Goal: Task Accomplishment & Management: Complete application form

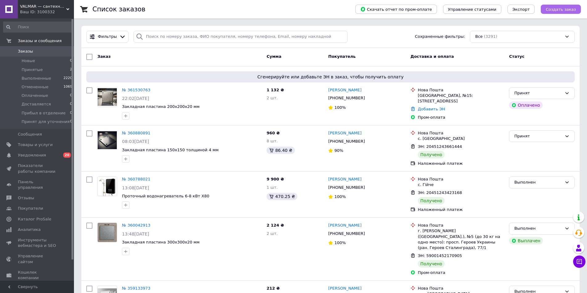
click at [556, 7] on span "Создать заказ" at bounding box center [560, 9] width 30 height 5
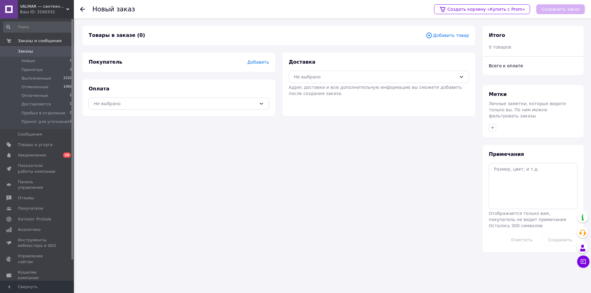
click at [251, 63] on span "Добавить" at bounding box center [259, 62] width 22 height 5
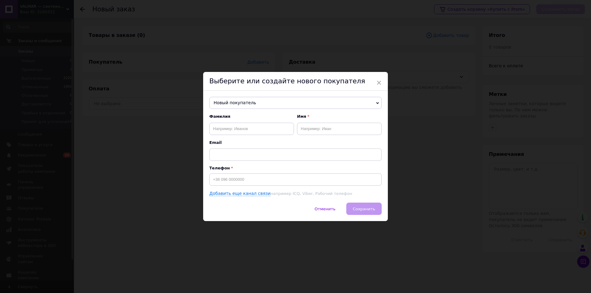
click at [291, 102] on span "Новый покупатель" at bounding box center [295, 103] width 172 height 12
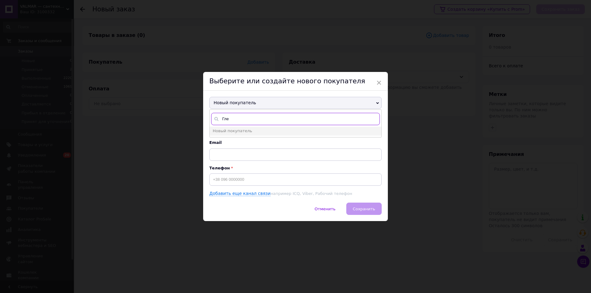
type input "Глеб"
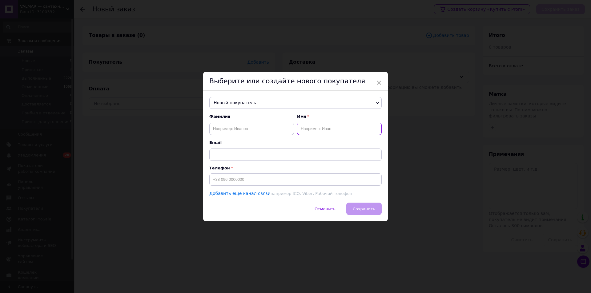
click at [308, 131] on input "text" at bounding box center [339, 129] width 85 height 12
type input "г"
type input "Глеб"
click at [293, 178] on input at bounding box center [295, 180] width 172 height 12
paste input "0964728328"
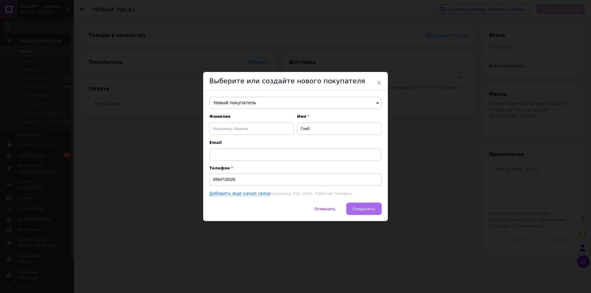
click at [373, 208] on span "Сохранить" at bounding box center [364, 209] width 22 height 5
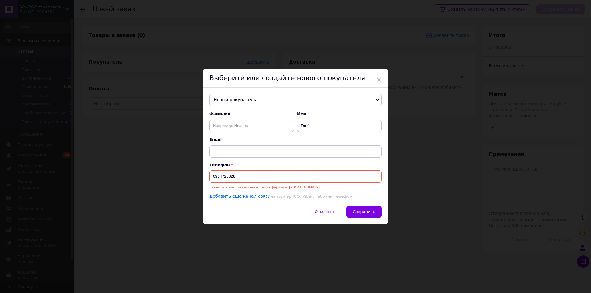
click at [211, 179] on input "0964728328" at bounding box center [295, 177] width 172 height 12
type input "+380964728328"
click at [355, 210] on span "Сохранить" at bounding box center [364, 212] width 22 height 5
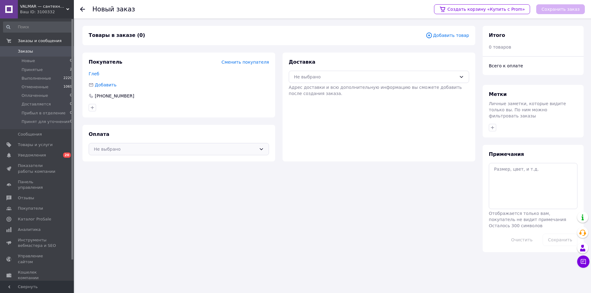
click at [117, 152] on div "Не выбрано" at bounding box center [175, 149] width 163 height 7
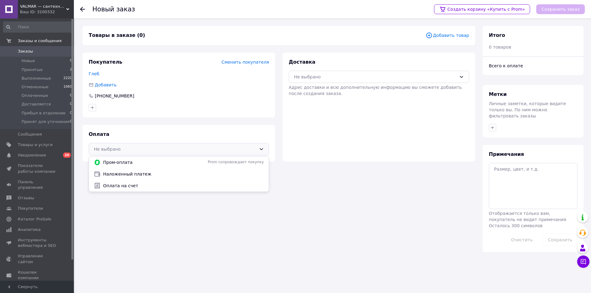
click at [126, 150] on div "Не выбрано" at bounding box center [175, 149] width 163 height 7
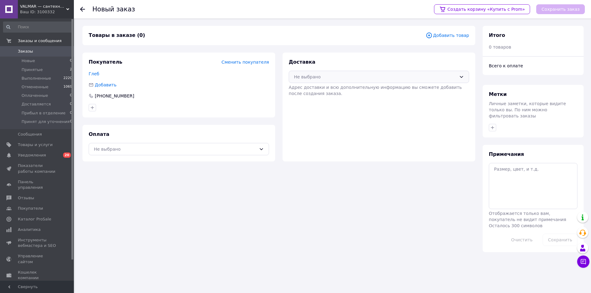
click at [393, 79] on div "Не выбрано" at bounding box center [375, 77] width 163 height 7
click at [390, 75] on div "Не выбрано" at bounding box center [375, 77] width 163 height 7
click at [117, 147] on div "Не выбрано" at bounding box center [175, 149] width 163 height 7
click at [127, 176] on span "Наложенный платеж" at bounding box center [183, 174] width 161 height 6
click at [333, 83] on div "Не выбрано" at bounding box center [379, 77] width 180 height 12
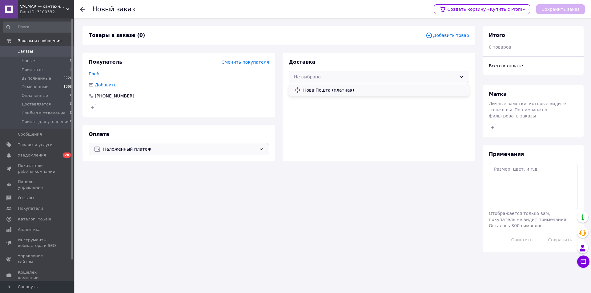
click at [332, 90] on span "Нова Пошта (платная)" at bounding box center [383, 90] width 161 height 6
click at [491, 48] on span "0 товаров" at bounding box center [500, 47] width 22 height 5
click at [134, 146] on span "Наложенный платеж" at bounding box center [179, 149] width 153 height 7
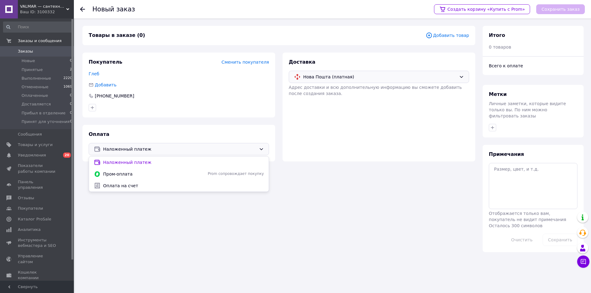
click at [342, 77] on span "Нова Пошта (платная)" at bounding box center [379, 77] width 153 height 7
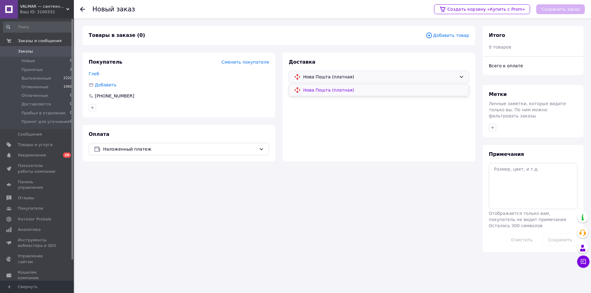
click at [340, 90] on span "Нова Пошта (платная)" at bounding box center [383, 90] width 161 height 6
click at [83, 12] on div at bounding box center [86, 9] width 12 height 18
click at [443, 36] on span "Добавить товар" at bounding box center [447, 35] width 43 height 7
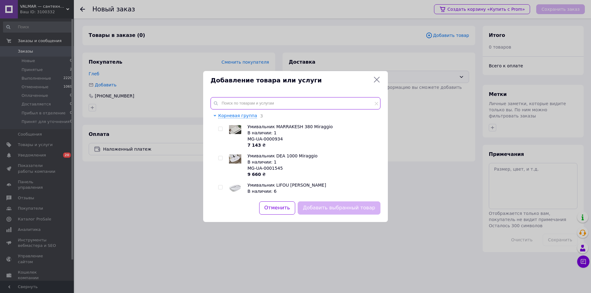
drag, startPoint x: 256, startPoint y: 104, endPoint x: 241, endPoint y: 102, distance: 15.2
click at [256, 103] on input "text" at bounding box center [296, 103] width 170 height 12
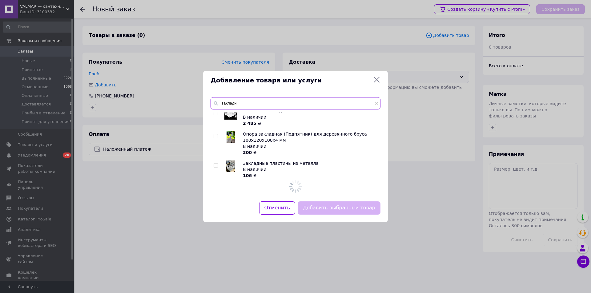
scroll to position [844, 0]
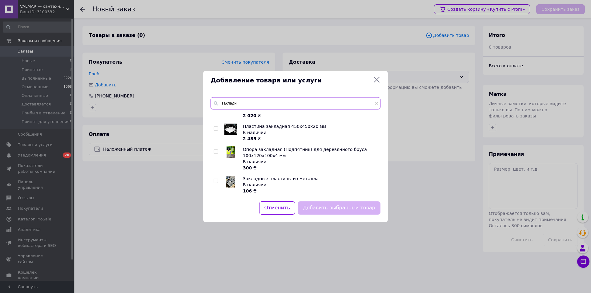
type input "закладні"
click at [277, 183] on div "В наличии" at bounding box center [310, 185] width 134 height 6
click at [217, 181] on input "checkbox" at bounding box center [216, 181] width 4 height 4
checkbox input "true"
click at [325, 211] on button "Добавить выбранный товар" at bounding box center [339, 208] width 83 height 13
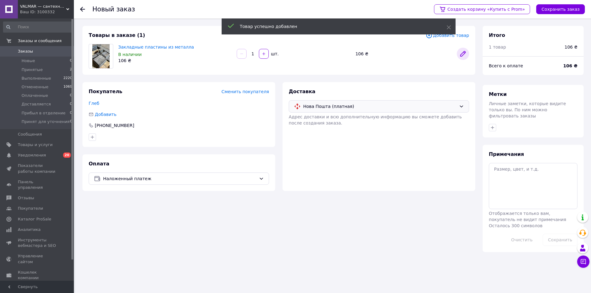
click at [462, 54] on icon at bounding box center [463, 53] width 5 height 5
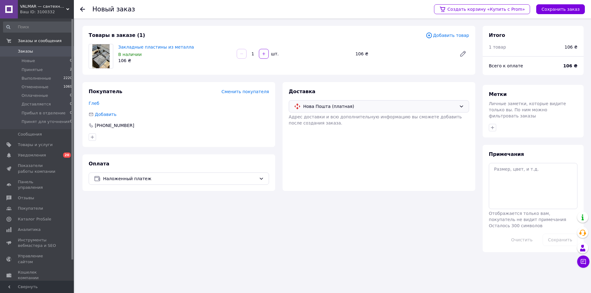
click at [357, 54] on div "106 ₴" at bounding box center [403, 54] width 101 height 9
click at [462, 55] on icon at bounding box center [463, 53] width 5 height 5
click at [466, 55] on icon at bounding box center [462, 53] width 7 height 7
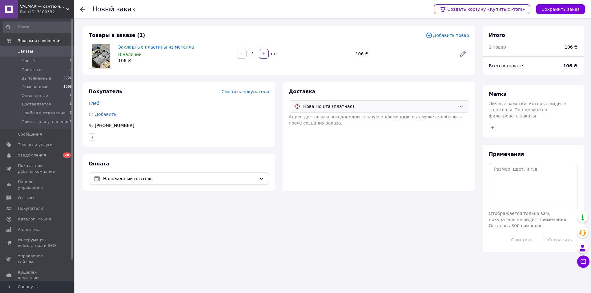
click at [237, 56] on div at bounding box center [241, 54] width 11 height 10
drag, startPoint x: 360, startPoint y: 52, endPoint x: 363, endPoint y: 49, distance: 3.9
click at [360, 51] on div "106 ₴" at bounding box center [403, 54] width 101 height 9
click at [83, 7] on icon at bounding box center [82, 9] width 5 height 5
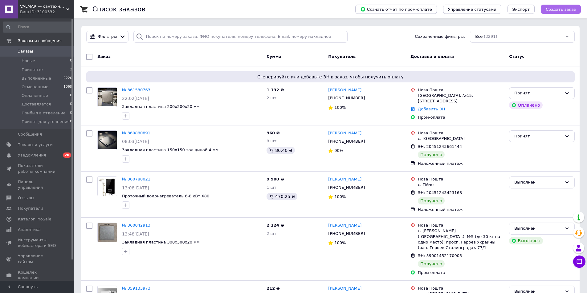
click at [560, 9] on span "Создать заказ" at bounding box center [560, 9] width 30 height 5
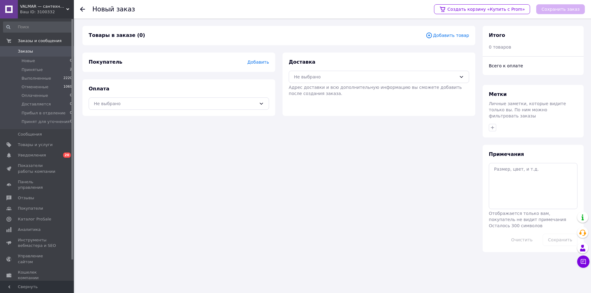
click at [455, 37] on span "Добавить товар" at bounding box center [447, 35] width 43 height 7
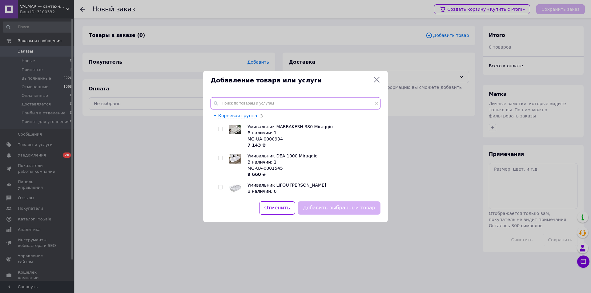
drag, startPoint x: 248, startPoint y: 103, endPoint x: 246, endPoint y: 107, distance: 4.0
click at [248, 104] on input "text" at bounding box center [296, 103] width 170 height 12
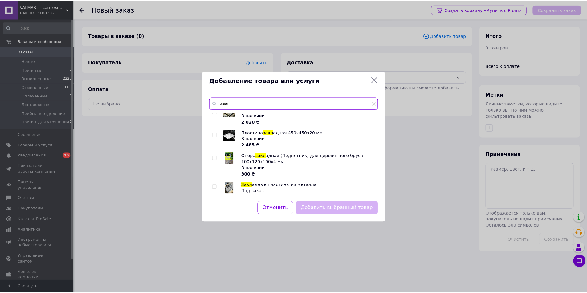
scroll to position [838, 0]
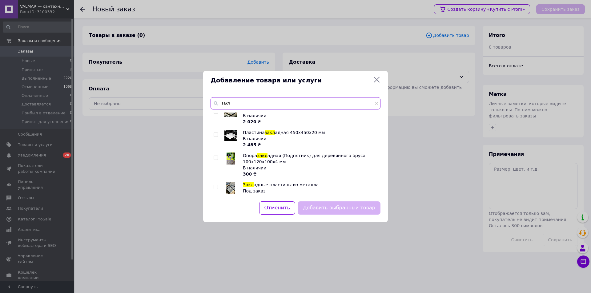
type input "закл"
click at [213, 185] on div "Закл адная пластина 300х300х4 мм В наличии 258 ₴ Закл адная пластина 300х300х5 …" at bounding box center [296, 154] width 170 height 82
click at [215, 185] on input "checkbox" at bounding box center [216, 187] width 4 height 4
checkbox input "true"
click at [349, 212] on button "Добавить выбранный товар" at bounding box center [339, 208] width 83 height 13
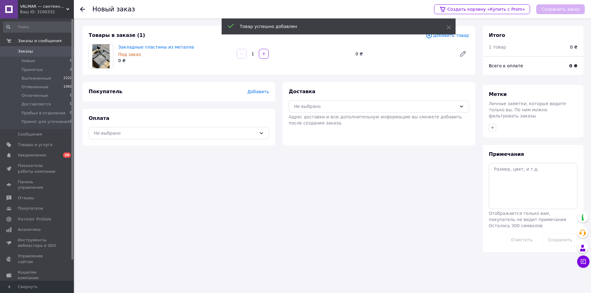
click at [356, 54] on div "0 ₴" at bounding box center [403, 54] width 101 height 9
click at [358, 54] on div "0 ₴" at bounding box center [403, 54] width 101 height 9
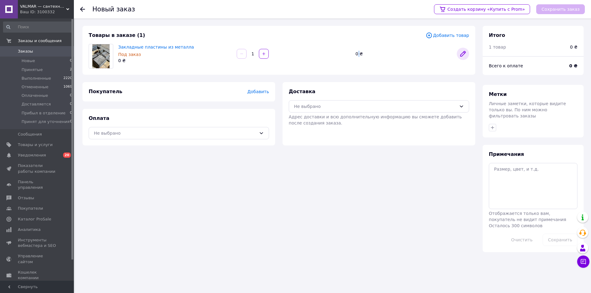
click at [458, 53] on link at bounding box center [463, 54] width 12 height 12
click at [356, 48] on div "Закладные пластины из металла Под заказ 0 ₴ 1   0 ₴" at bounding box center [294, 54] width 356 height 22
click at [83, 12] on div at bounding box center [82, 9] width 5 height 6
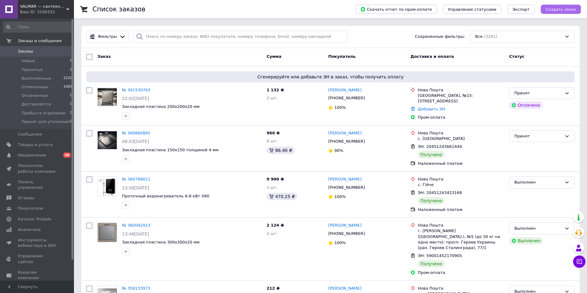
click at [563, 5] on button "Создать заказ" at bounding box center [560, 9] width 40 height 9
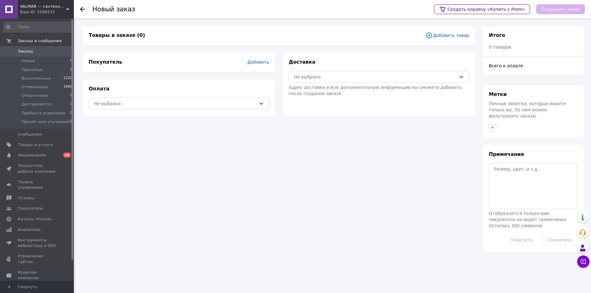
click at [83, 9] on use at bounding box center [82, 9] width 5 height 5
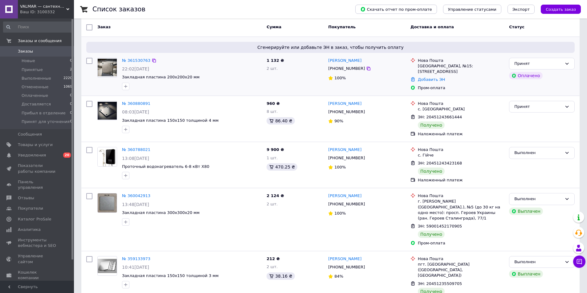
scroll to position [31, 0]
